Goal: Transaction & Acquisition: Purchase product/service

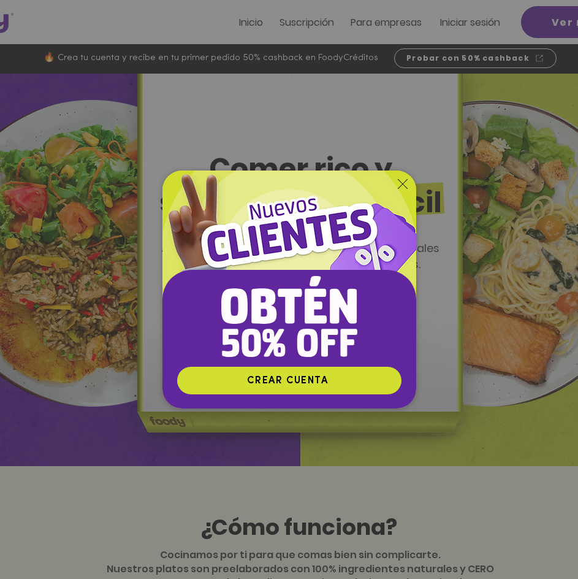
click at [401, 180] on icon "Volver al sitio" at bounding box center [403, 184] width 10 height 10
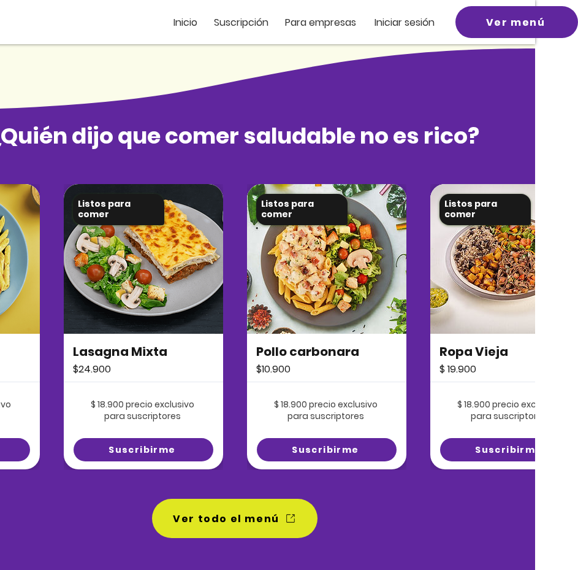
scroll to position [736, 0]
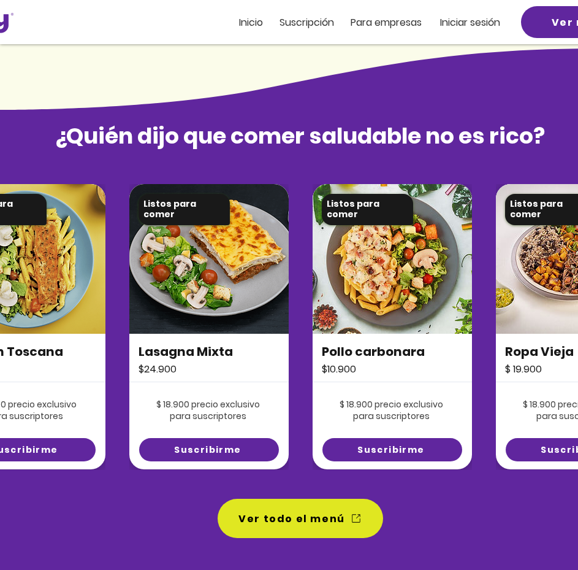
click at [41, 275] on img at bounding box center [25, 259] width 159 height 150
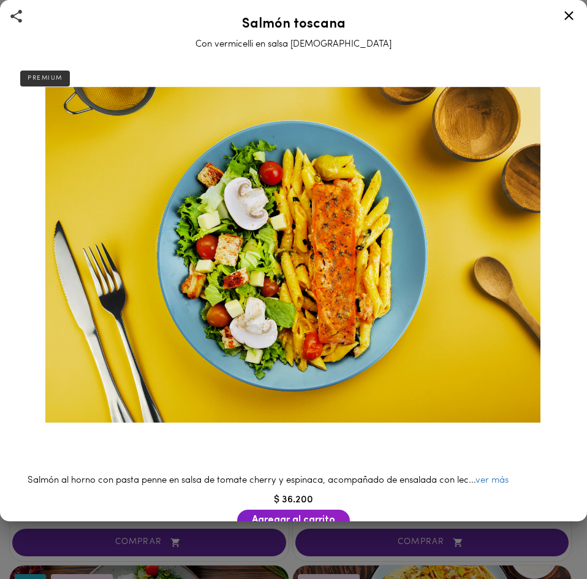
click at [564, 9] on icon at bounding box center [569, 15] width 15 height 15
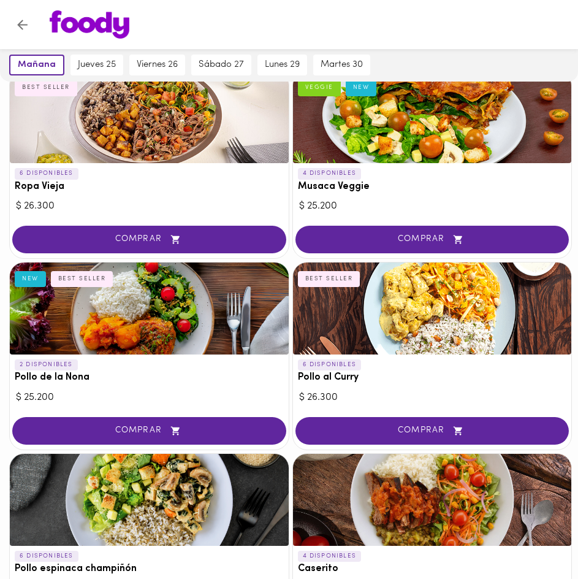
scroll to position [307, 0]
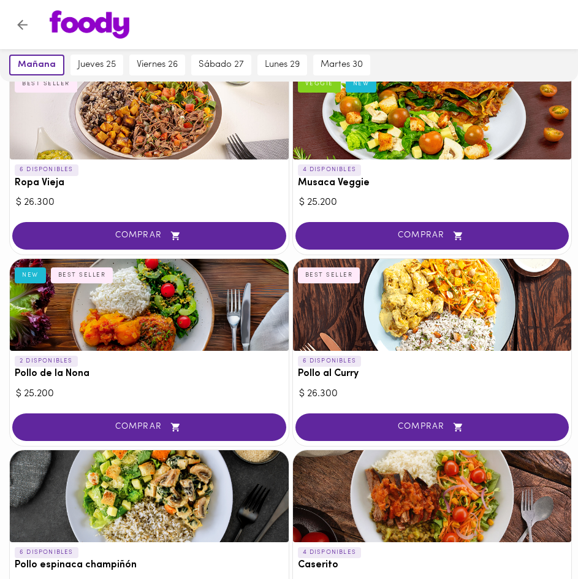
click at [125, 318] on div at bounding box center [149, 305] width 279 height 92
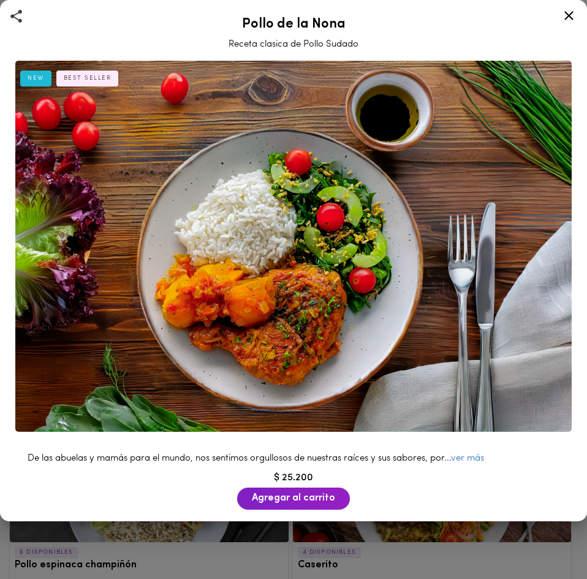
click at [562, 9] on icon at bounding box center [569, 15] width 15 height 15
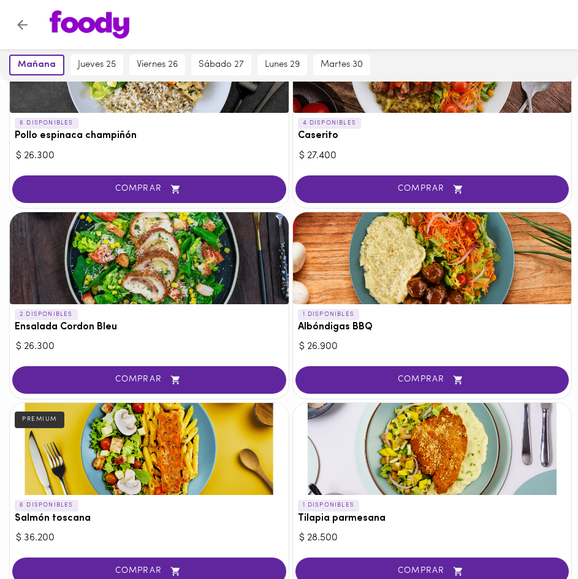
scroll to position [858, 0]
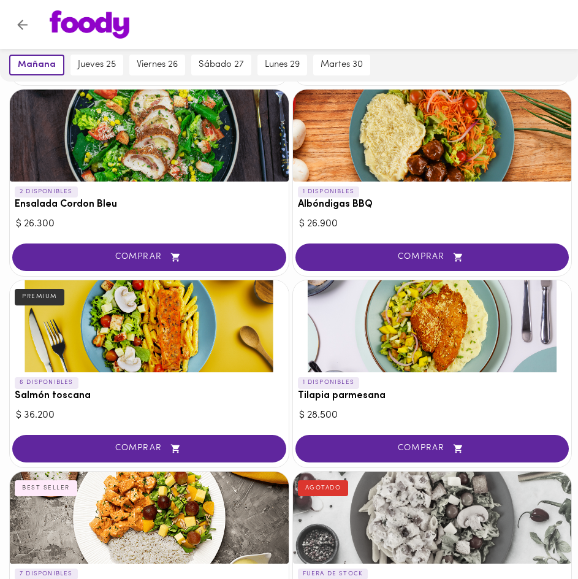
click at [408, 327] on div at bounding box center [432, 326] width 279 height 92
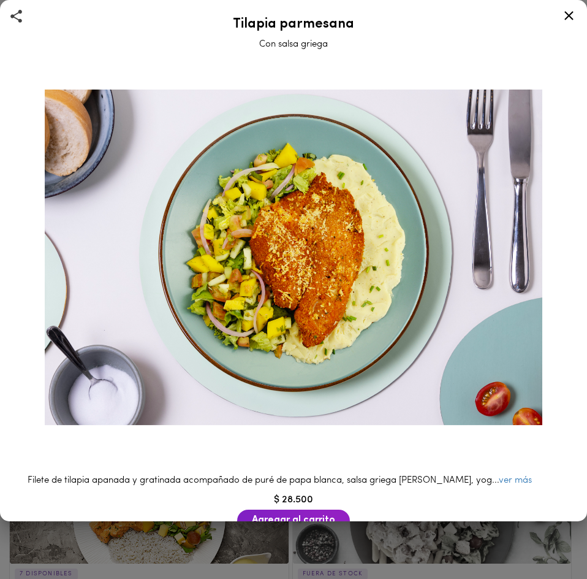
click at [571, 21] on icon at bounding box center [569, 15] width 15 height 15
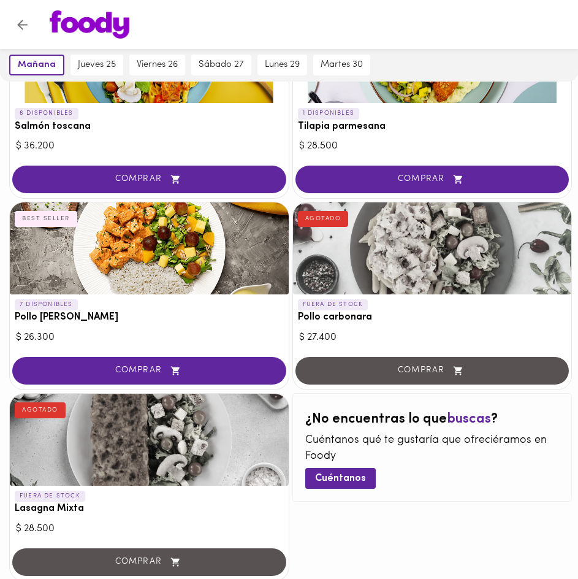
scroll to position [1099, 0]
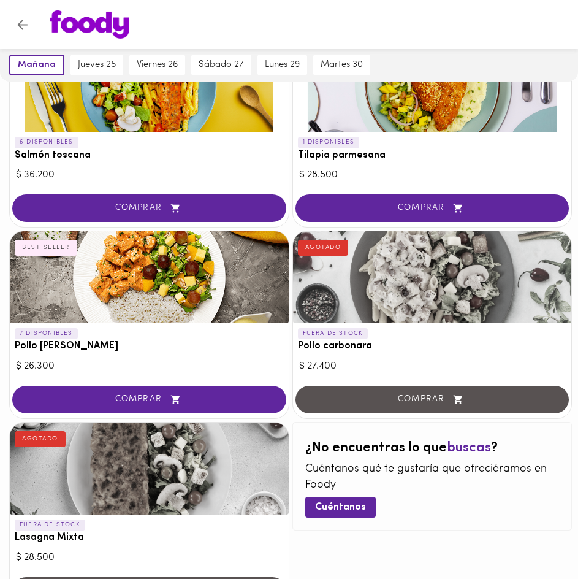
click at [136, 284] on div at bounding box center [149, 277] width 279 height 92
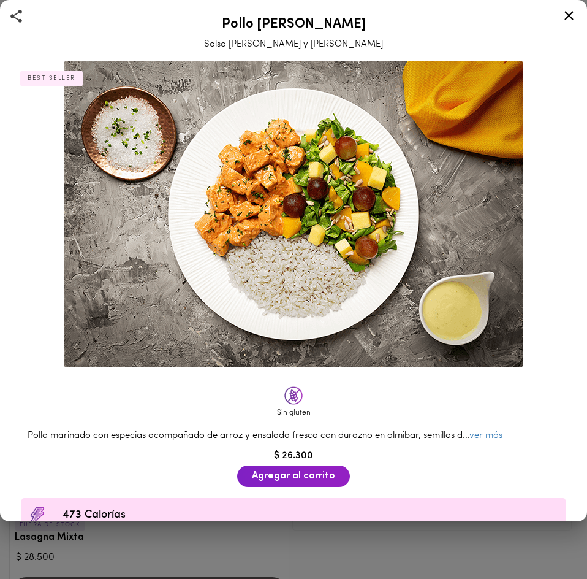
click at [568, 23] on div at bounding box center [569, 17] width 30 height 29
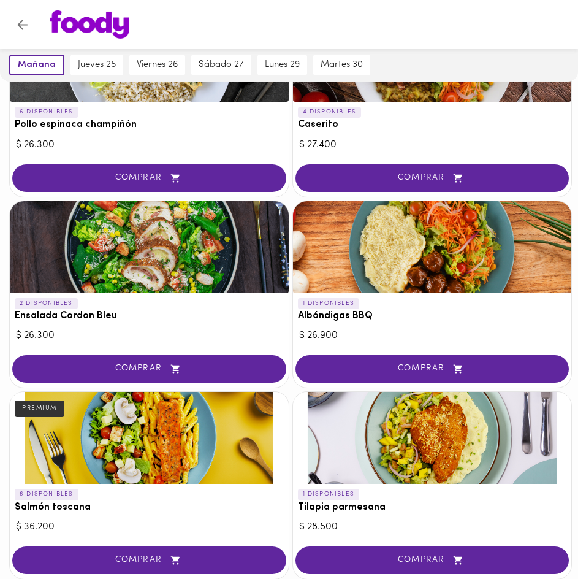
scroll to position [731, 0]
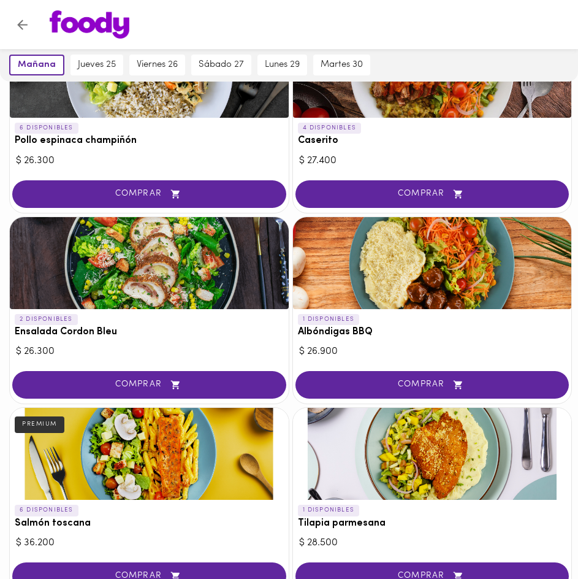
click at [445, 257] on div at bounding box center [432, 263] width 279 height 92
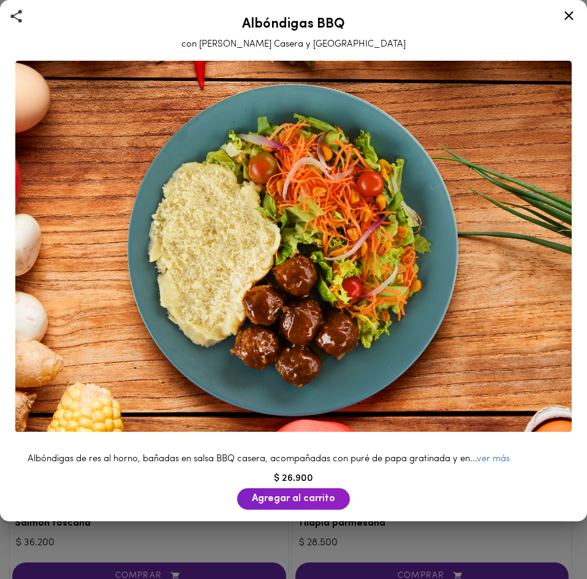
click at [568, 13] on icon at bounding box center [569, 15] width 15 height 15
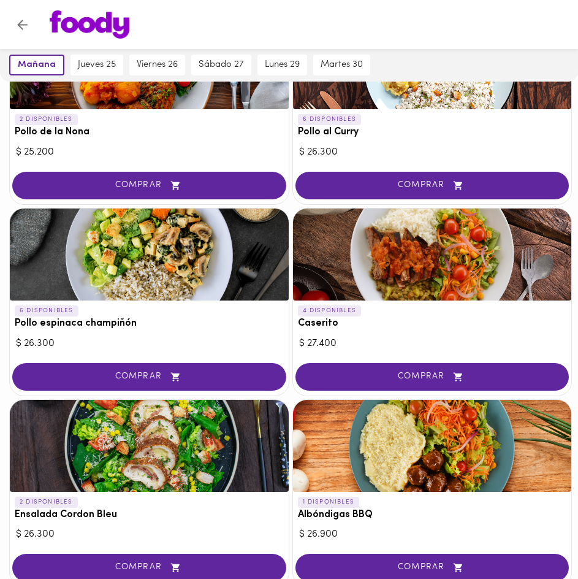
scroll to position [547, 0]
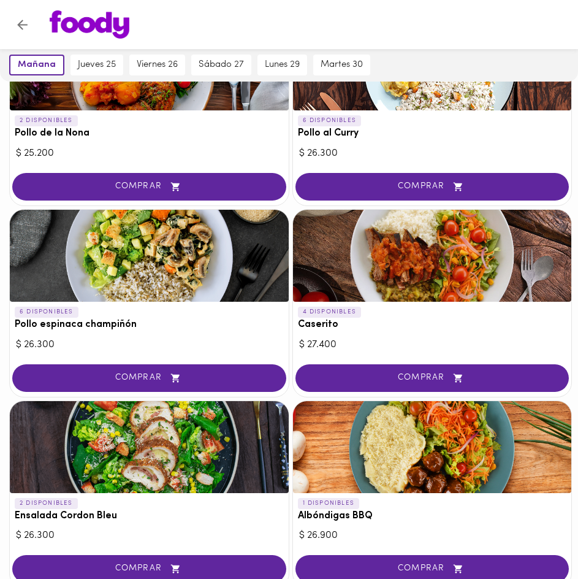
click at [398, 265] on div at bounding box center [432, 256] width 279 height 92
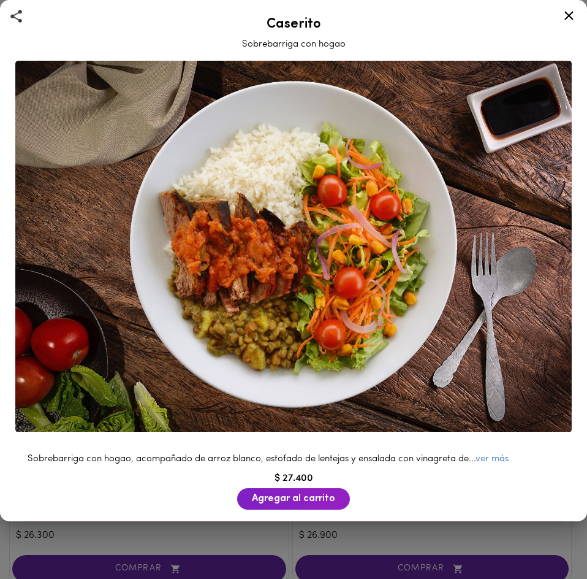
click at [571, 15] on icon at bounding box center [569, 15] width 9 height 9
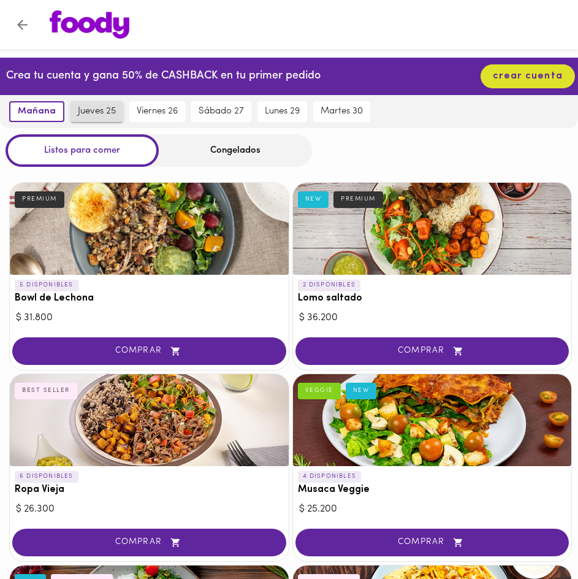
click at [97, 108] on span "jueves 25" at bounding box center [97, 111] width 38 height 11
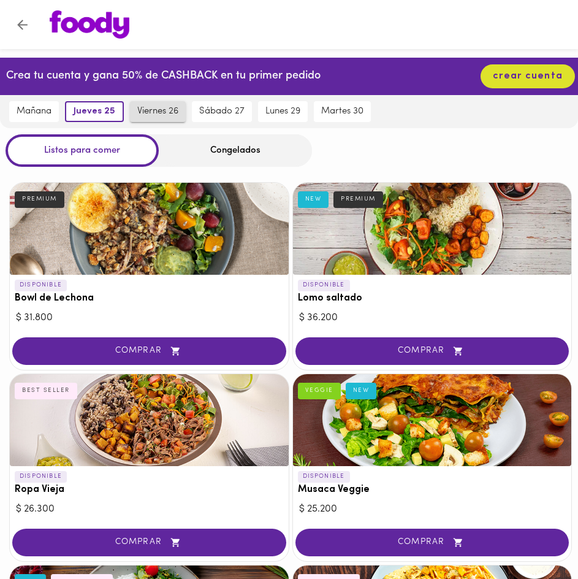
click at [150, 109] on span "viernes 26" at bounding box center [157, 111] width 41 height 11
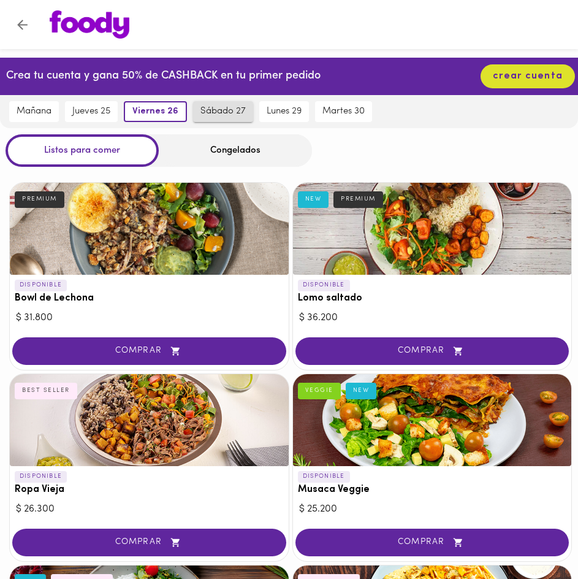
click at [191, 109] on div "sábado 27" at bounding box center [223, 111] width 66 height 33
click at [28, 25] on icon "Volver" at bounding box center [22, 24] width 15 height 15
